Goal: Contribute content

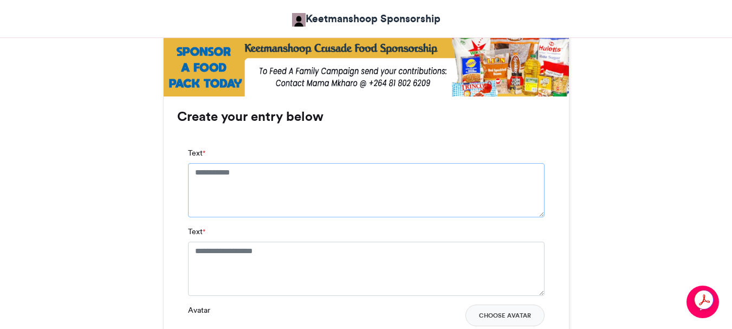
click at [195, 173] on textarea "Text *" at bounding box center [366, 190] width 357 height 54
click at [665, 188] on div "SPONSORED 1 FAMILY Keetmanshoop Sponsorship [DATE] 82 Views 91 Entries 0 Commen…" at bounding box center [366, 36] width 618 height 1024
click at [194, 172] on textarea "Text *" at bounding box center [366, 190] width 357 height 54
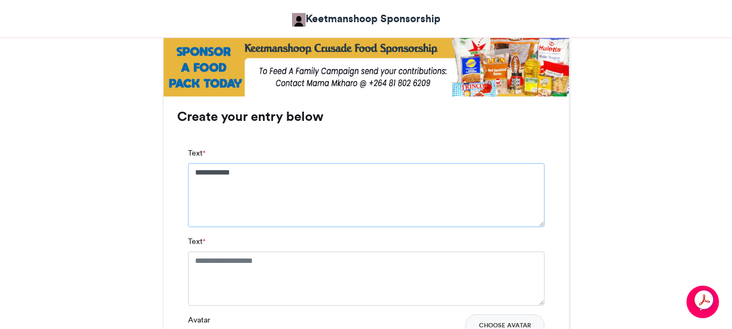
type textarea "**********"
click at [194, 259] on textarea "Text *" at bounding box center [366, 278] width 357 height 54
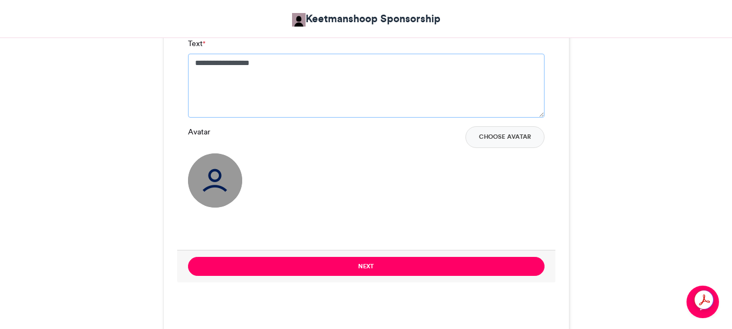
scroll to position [867, 0]
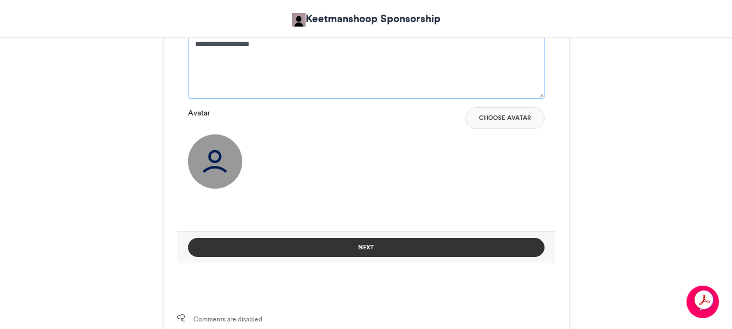
type textarea "**********"
click at [364, 247] on button "Next" at bounding box center [366, 247] width 357 height 19
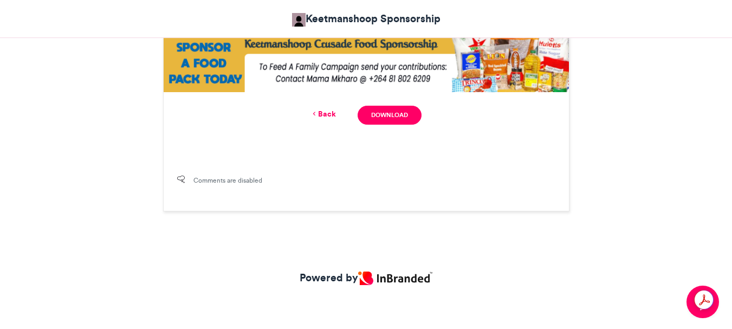
scroll to position [145, 0]
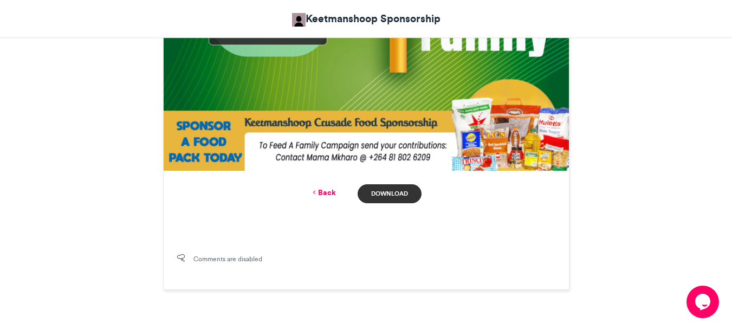
scroll to position [578, 0]
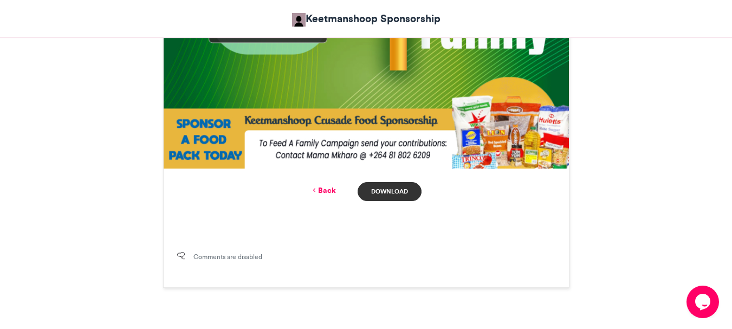
click at [387, 191] on link "Download" at bounding box center [389, 191] width 63 height 19
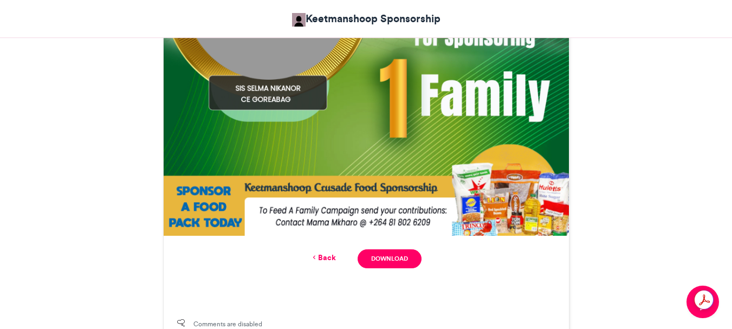
scroll to position [546, 0]
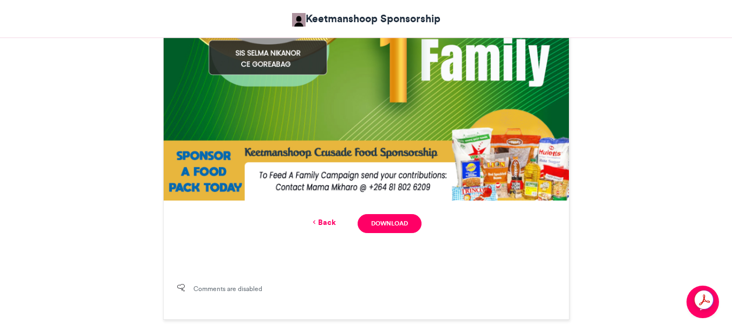
click at [325, 220] on link "Back" at bounding box center [323, 222] width 25 height 11
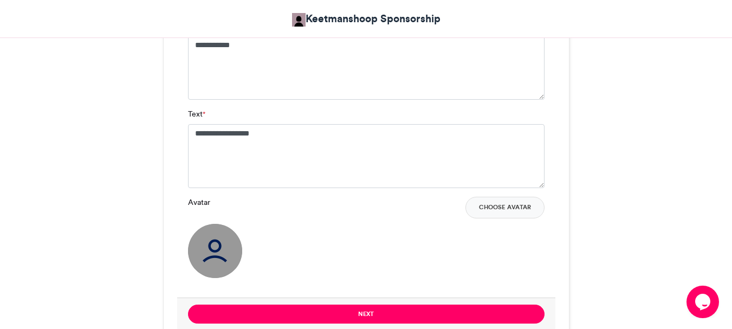
scroll to position [820, 0]
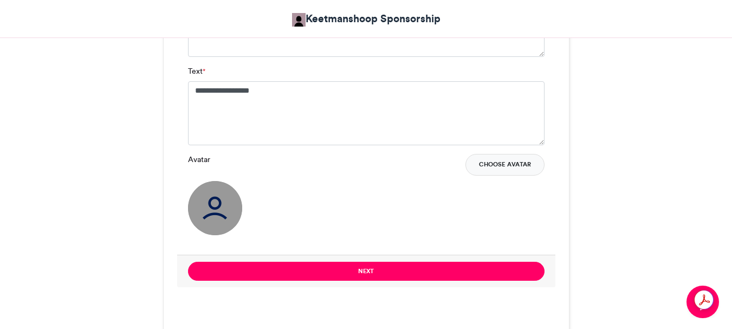
click at [509, 164] on button "Choose Avatar" at bounding box center [505, 165] width 79 height 22
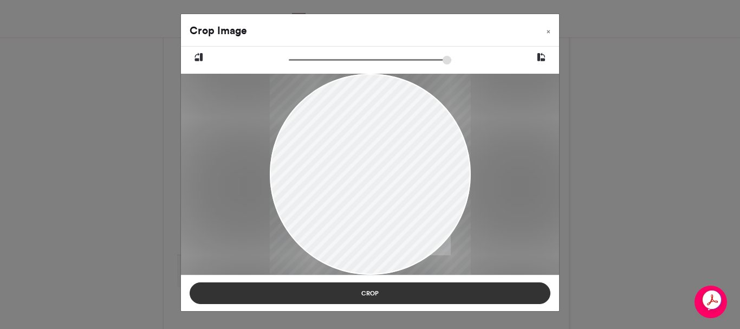
click at [373, 292] on button "Crop" at bounding box center [370, 293] width 361 height 22
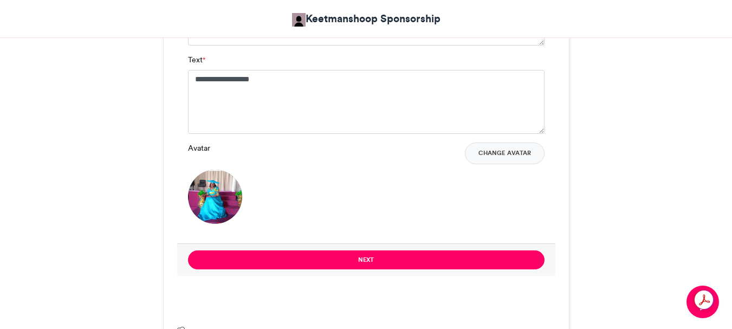
scroll to position [875, 0]
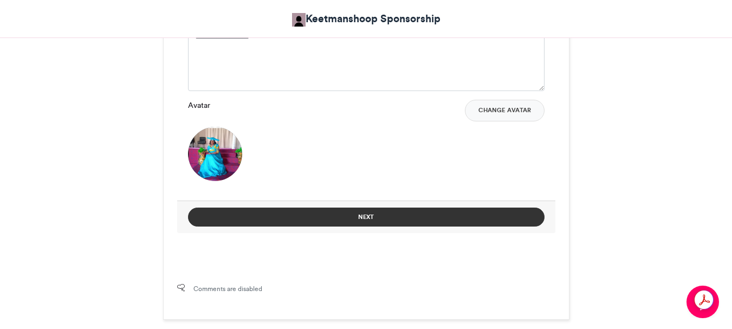
click at [360, 214] on button "Next" at bounding box center [366, 217] width 357 height 19
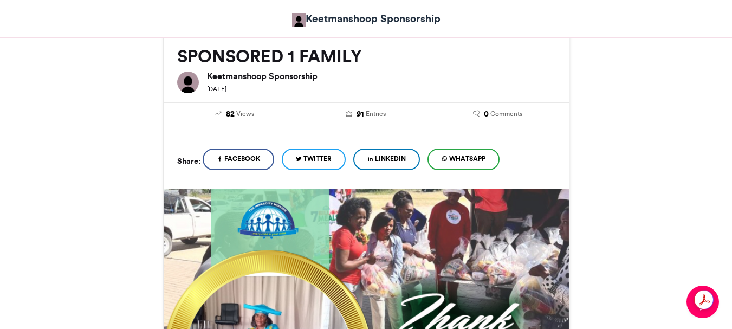
scroll to position [546, 0]
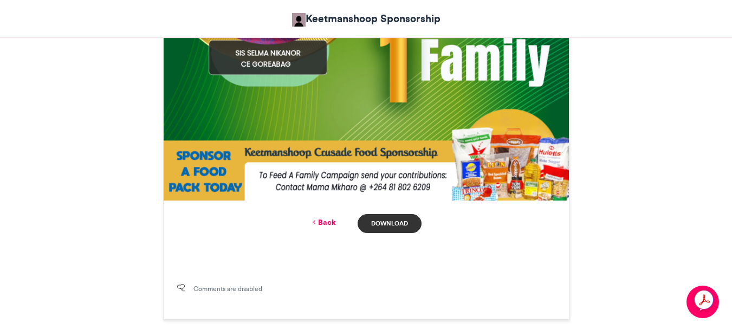
click at [379, 226] on link "Download" at bounding box center [389, 223] width 63 height 19
